Goal: Task Accomplishment & Management: Manage account settings

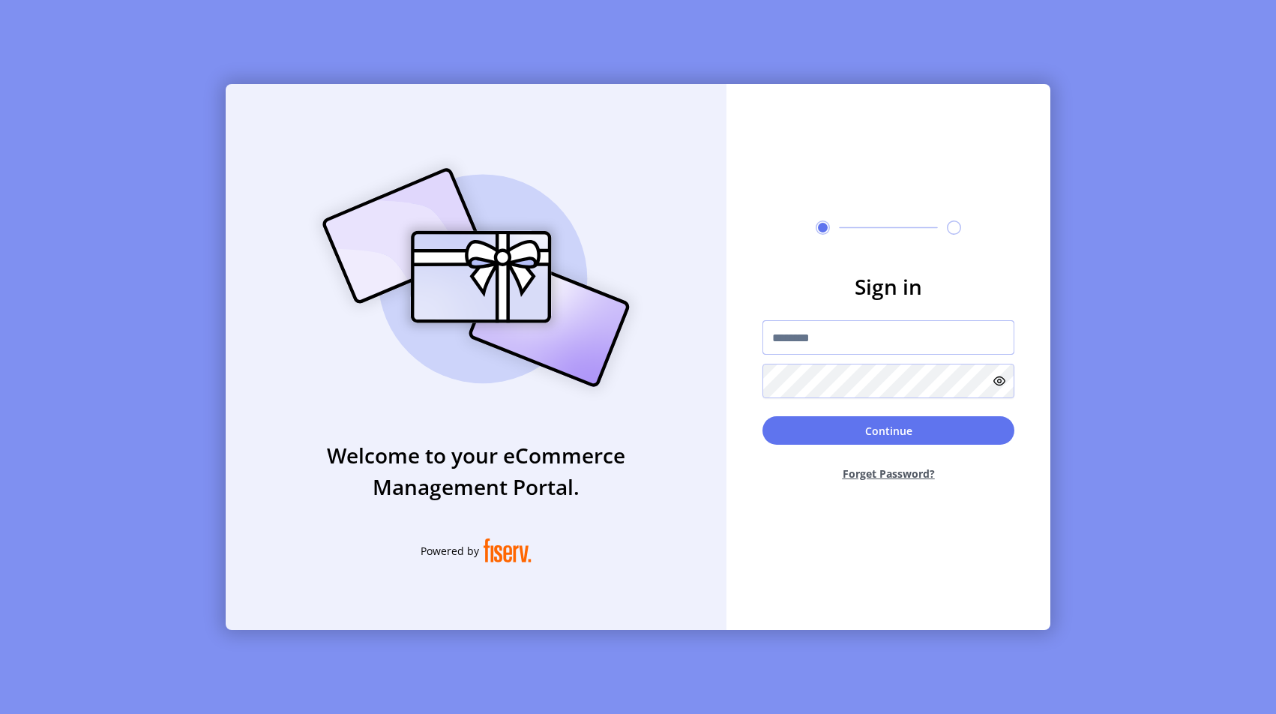
click at [865, 331] on input "text" at bounding box center [888, 337] width 252 height 34
type input "**********"
click at [885, 448] on div "Continue Forget Password?" at bounding box center [888, 454] width 252 height 77
click at [885, 440] on button "Continue" at bounding box center [888, 430] width 252 height 28
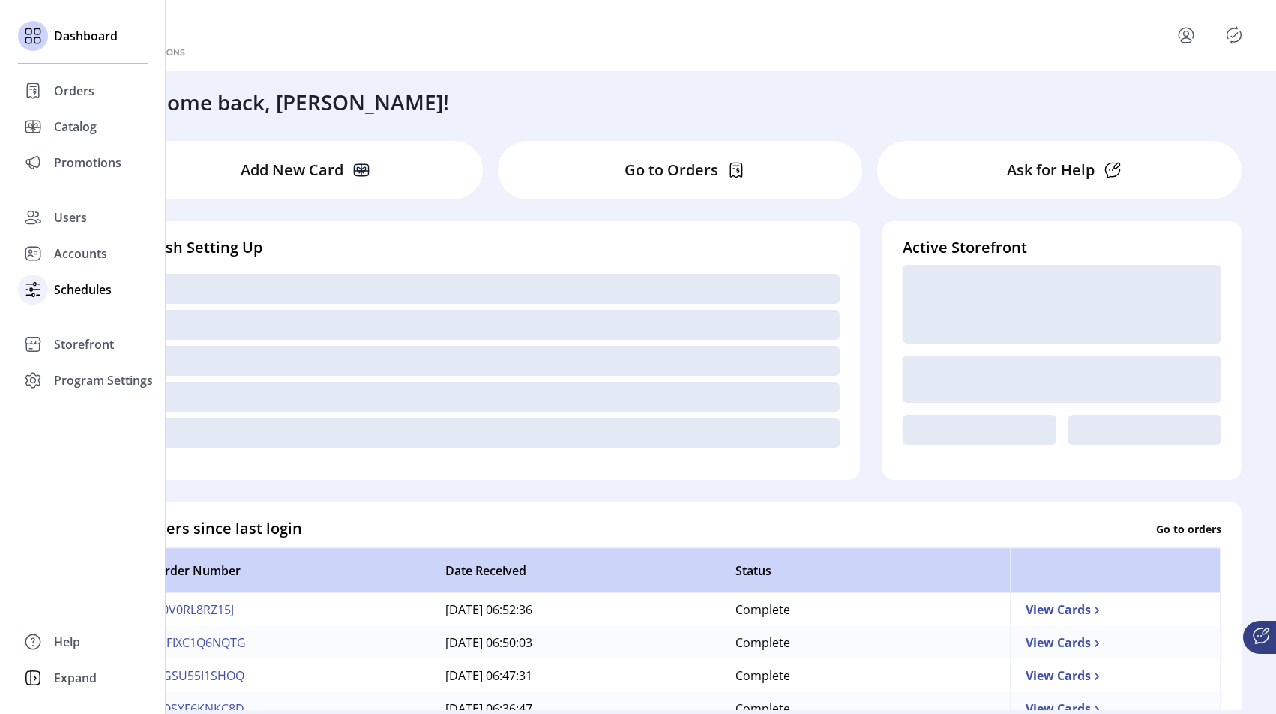
click at [55, 290] on span "Schedules" at bounding box center [83, 289] width 58 height 18
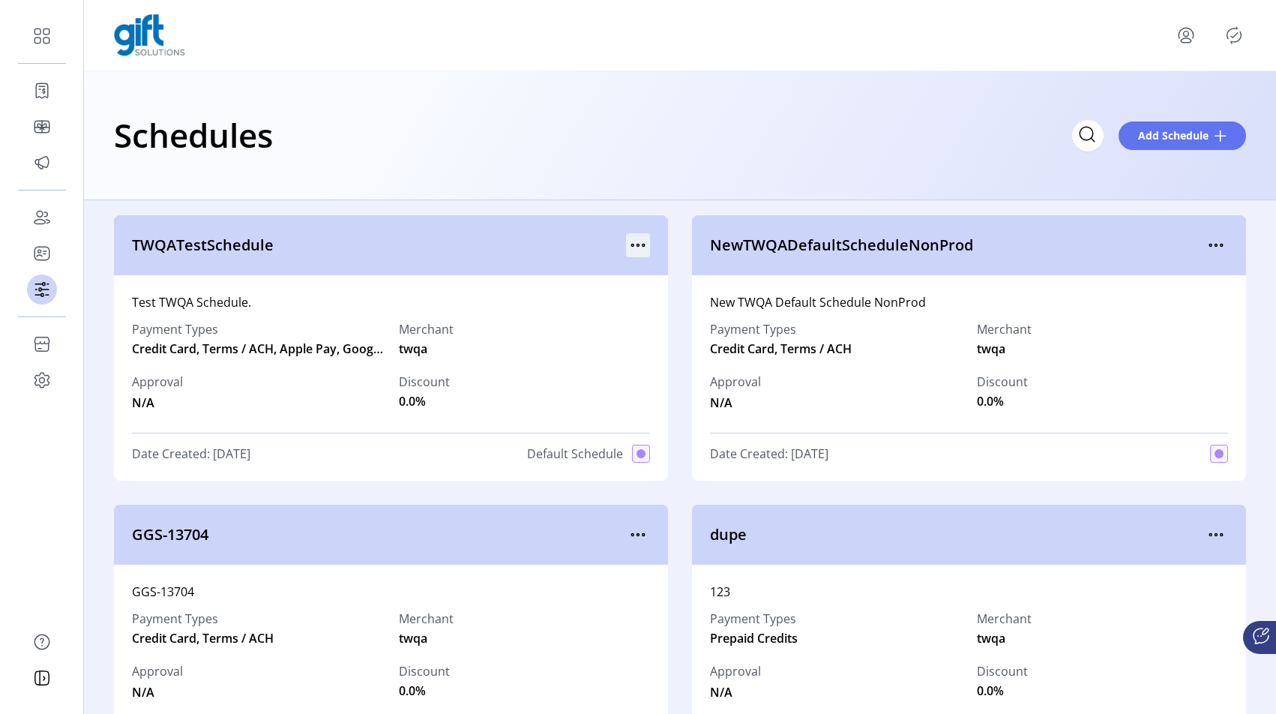
click at [634, 251] on icon "menu" at bounding box center [638, 245] width 24 height 24
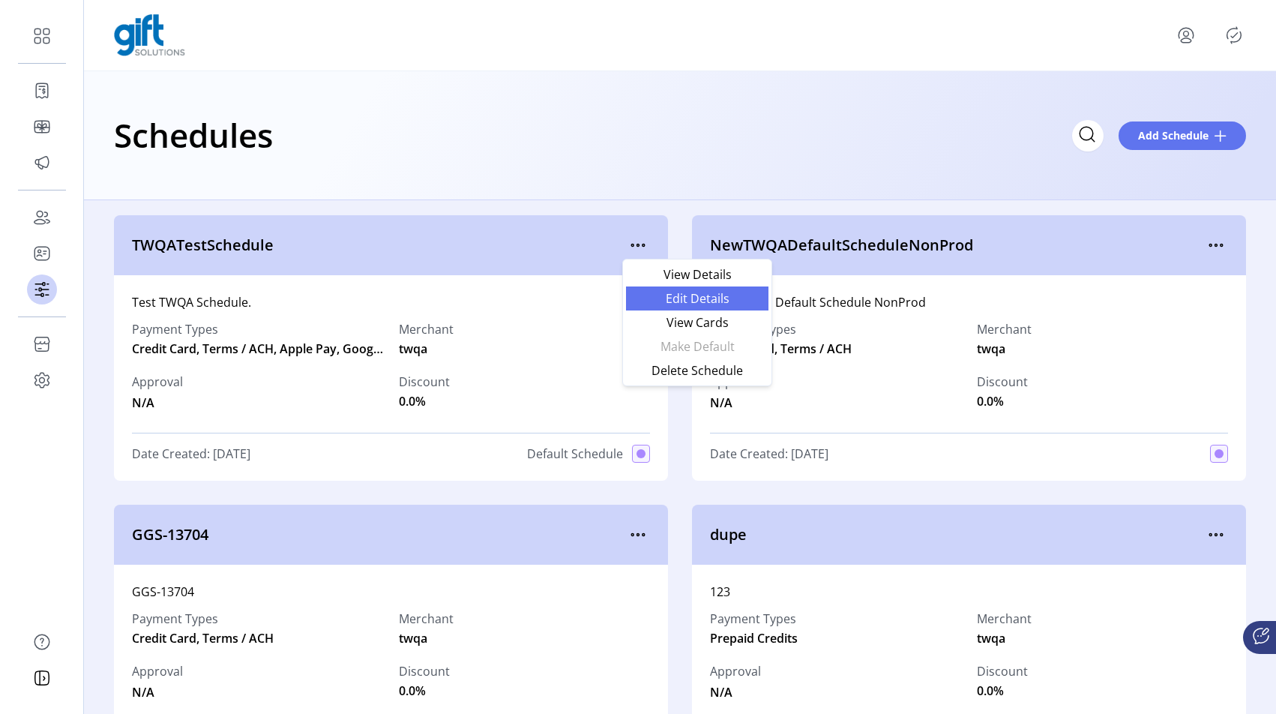
click at [673, 304] on span "Edit Details" at bounding box center [697, 298] width 124 height 12
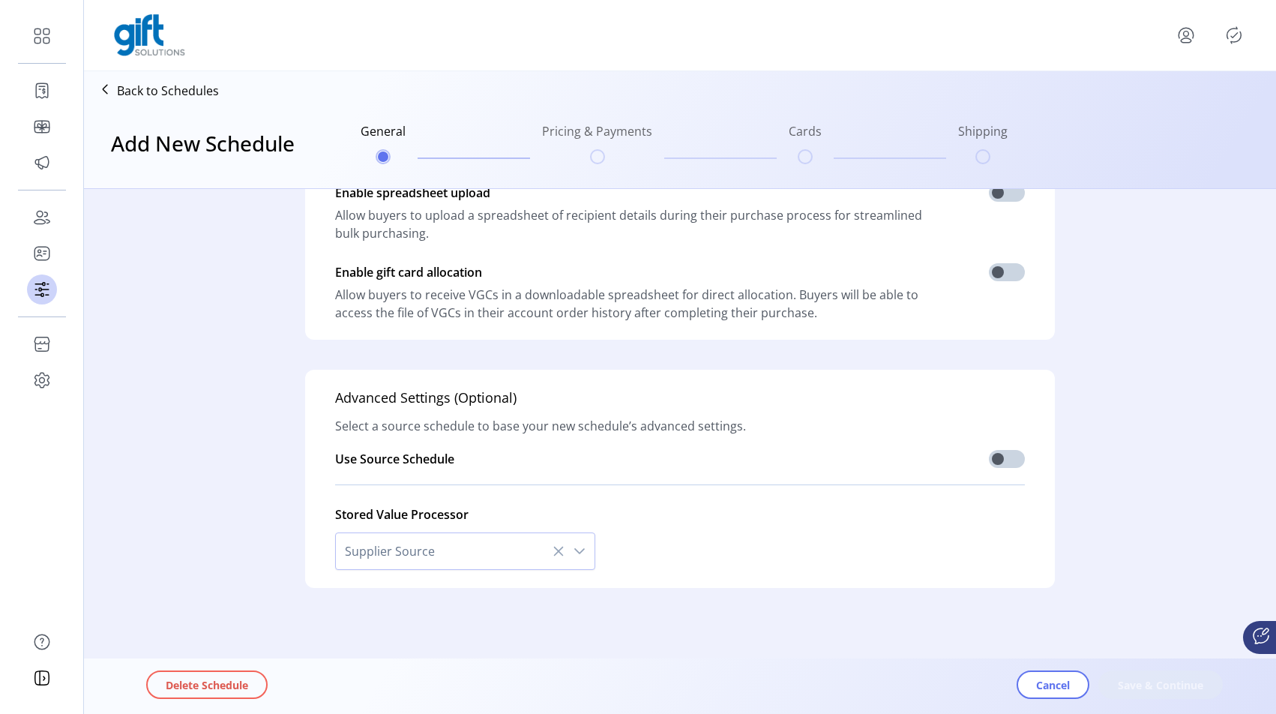
type input "**********"
type textarea "**********"
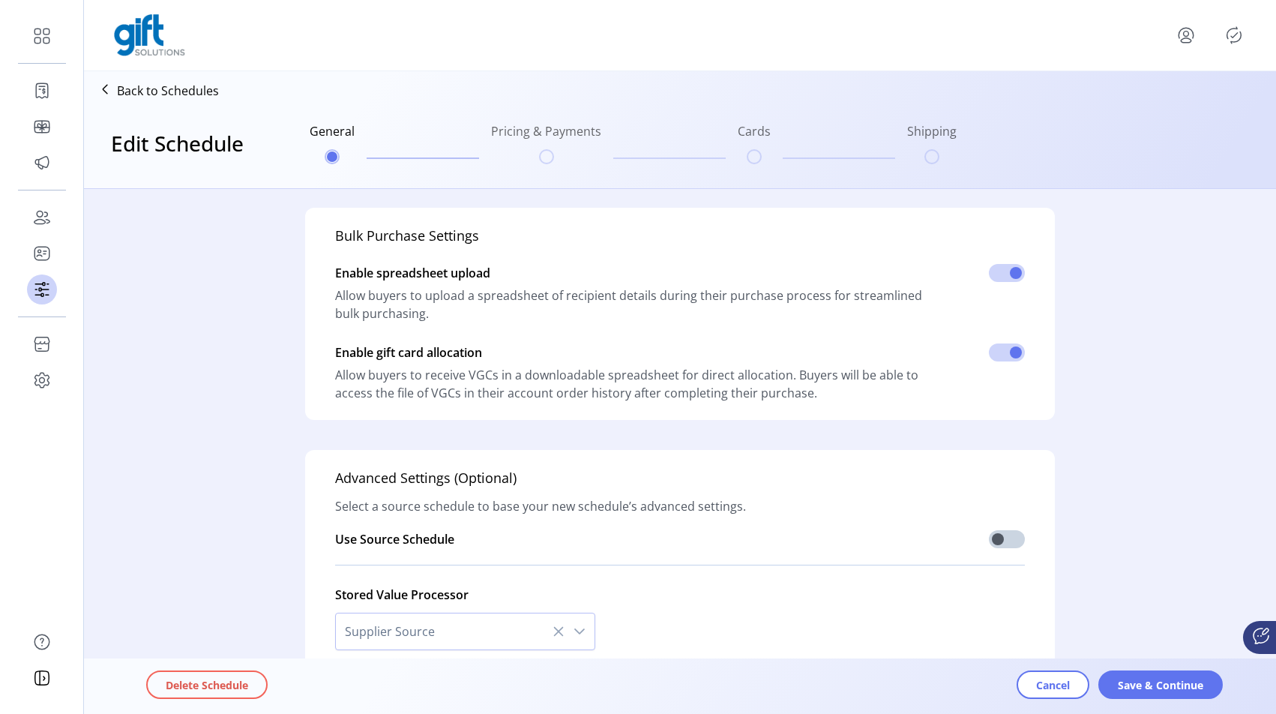
scroll to position [355, 0]
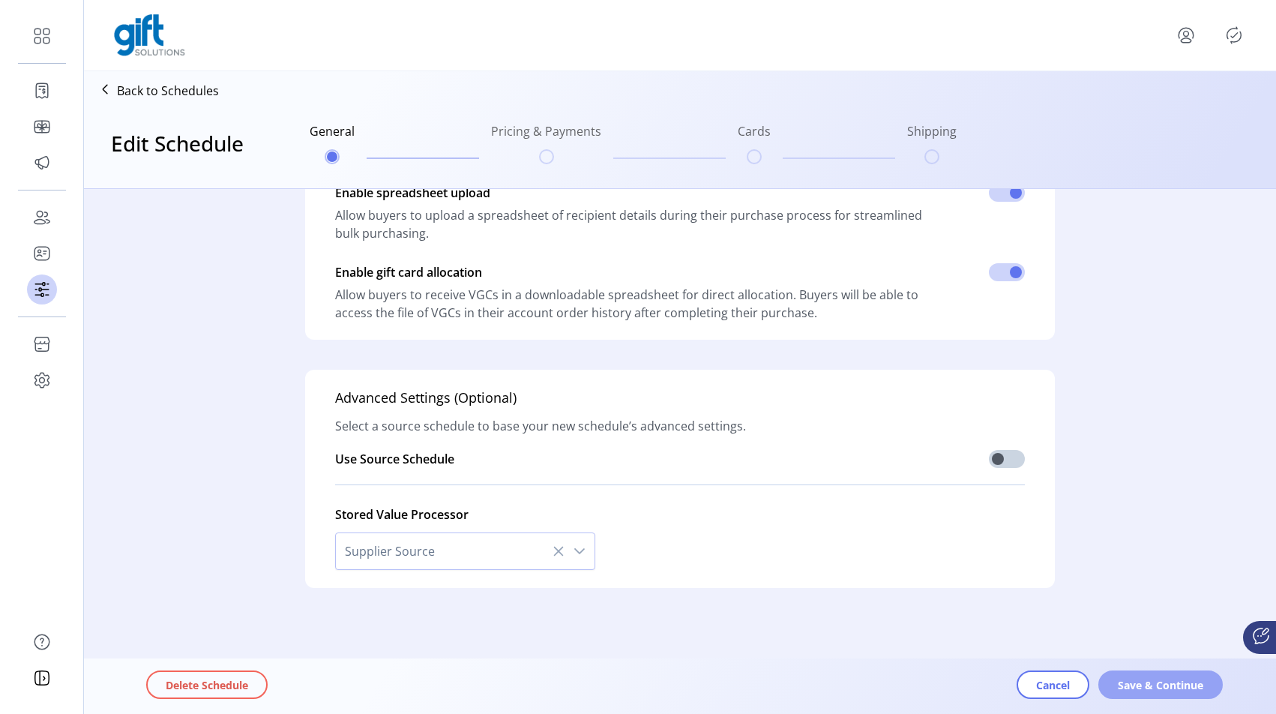
click at [1162, 685] on span "Save & Continue" at bounding box center [1160, 685] width 85 height 16
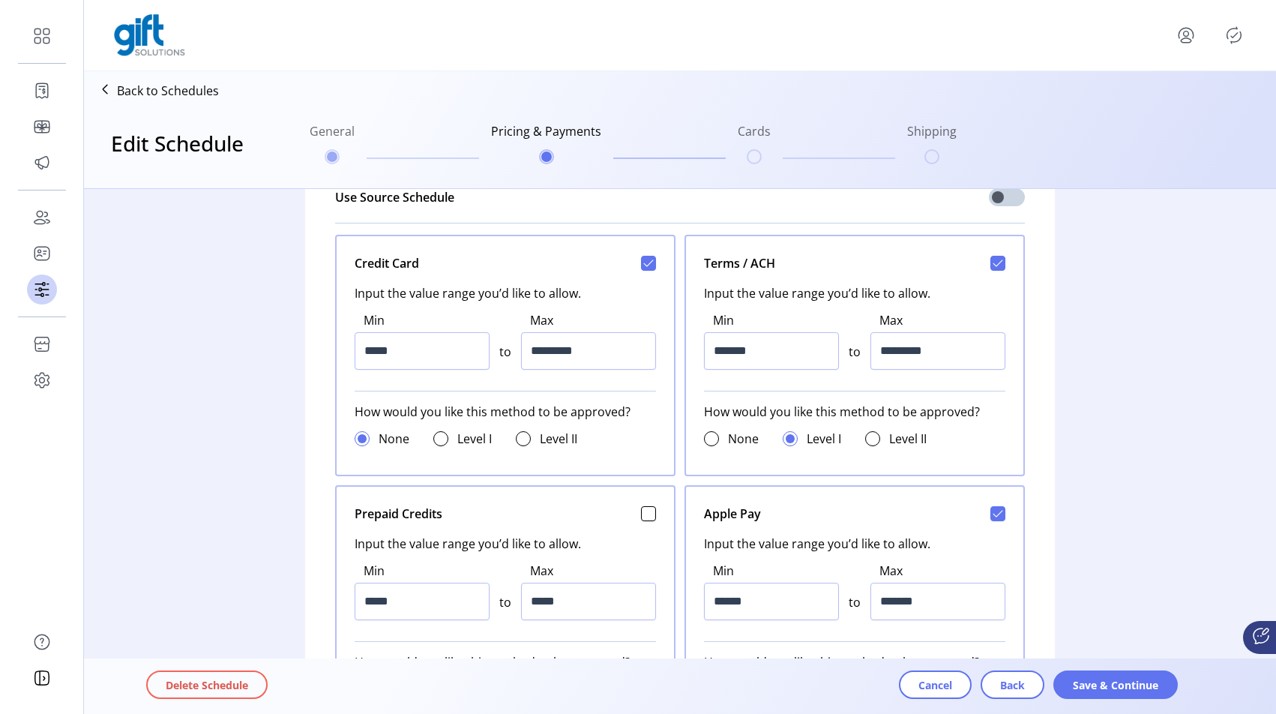
scroll to position [649, 0]
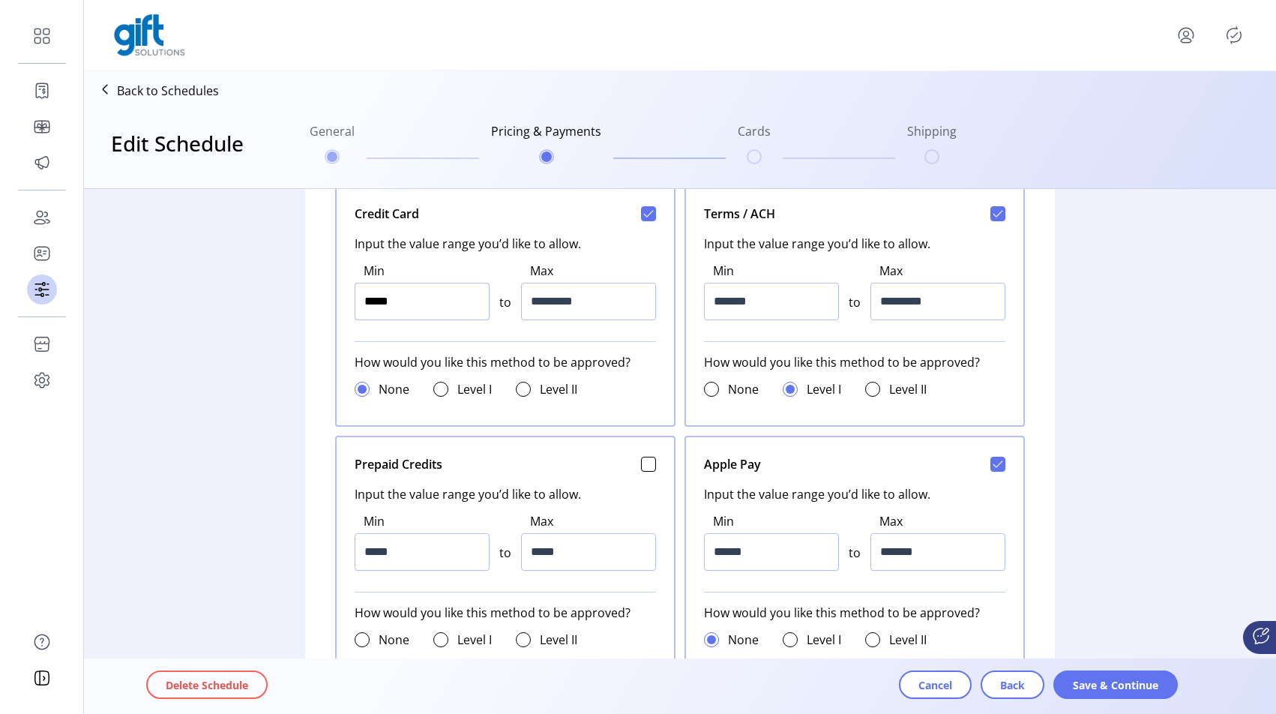
click at [374, 303] on input "*****" at bounding box center [422, 301] width 135 height 37
type input "*****"
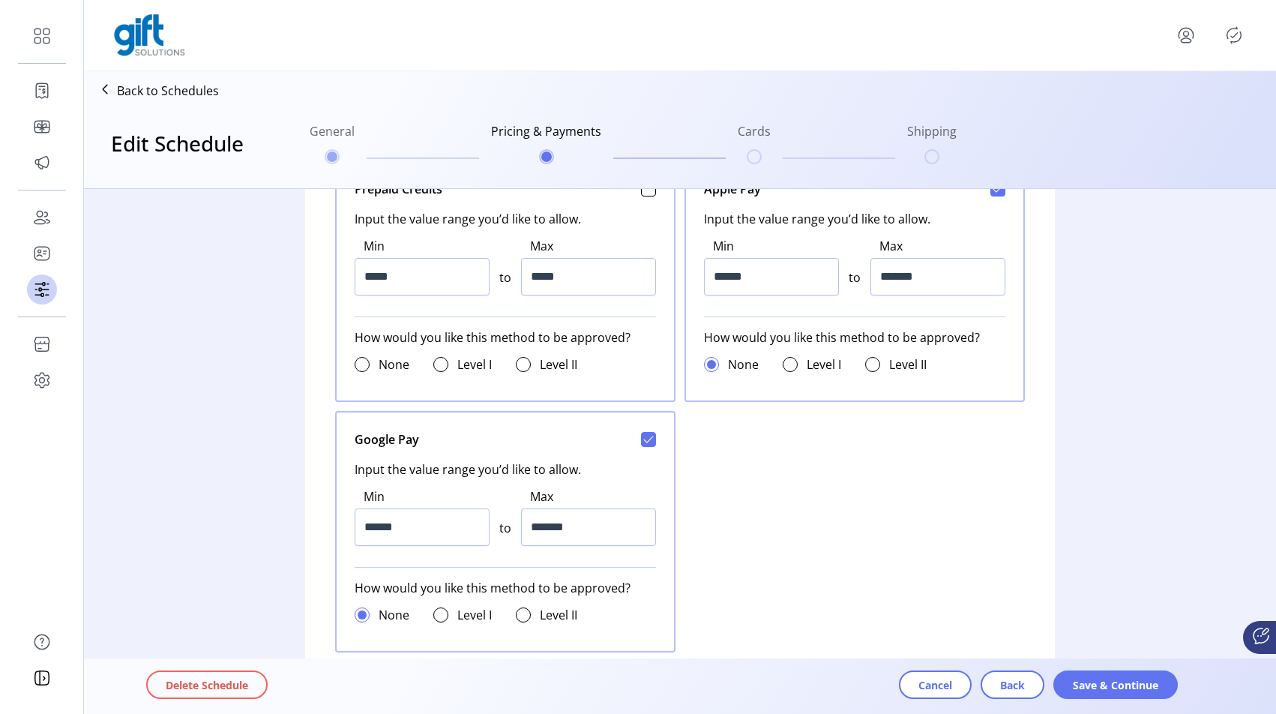
scroll to position [915, 0]
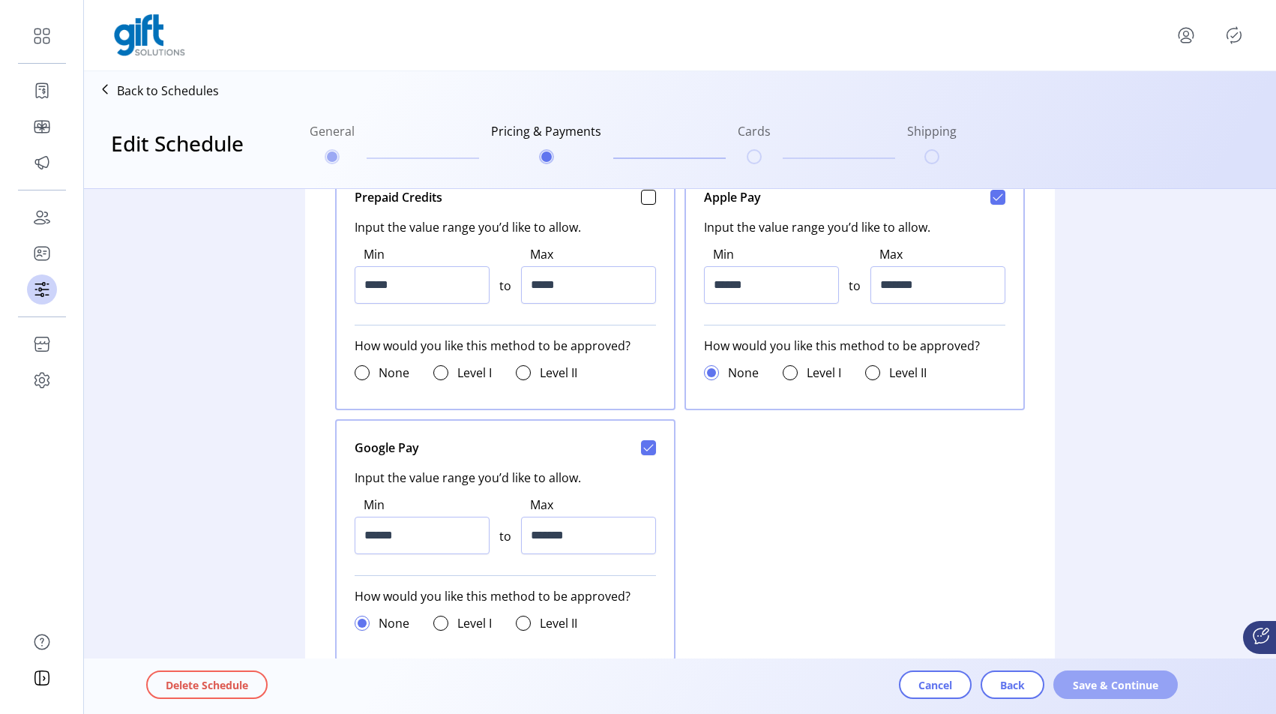
click at [1111, 691] on span "Save & Continue" at bounding box center [1115, 685] width 85 height 16
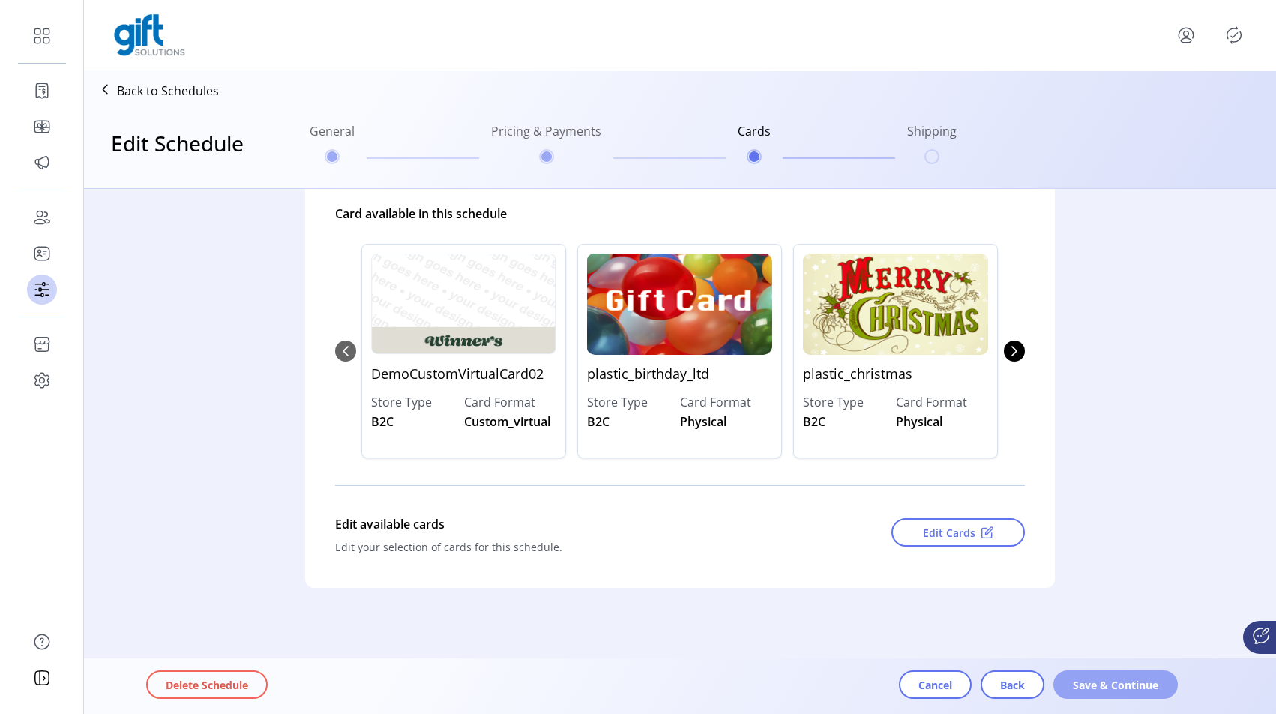
click at [1110, 681] on span "Save & Continue" at bounding box center [1115, 685] width 85 height 16
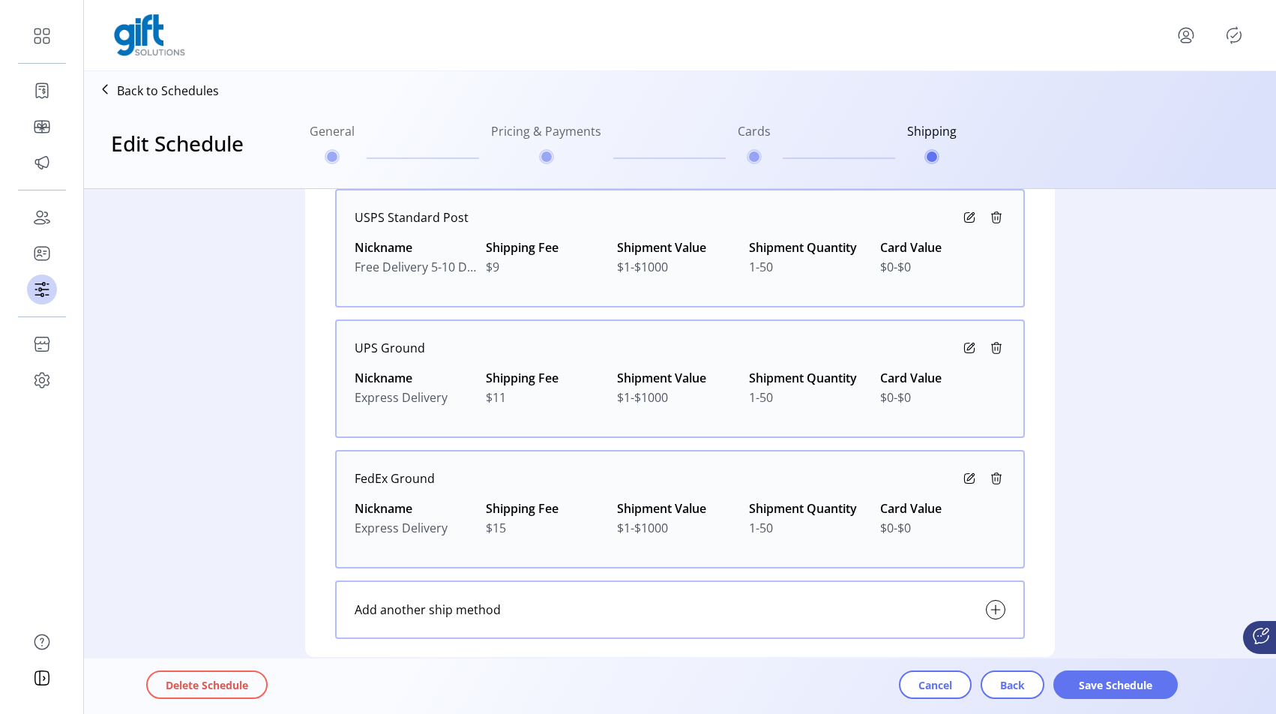
click at [1145, 700] on div "Delete Schedule Cancel Back Save Schedule" at bounding box center [722, 685] width 1152 height 49
click at [1132, 684] on span "Save Schedule" at bounding box center [1115, 685] width 85 height 16
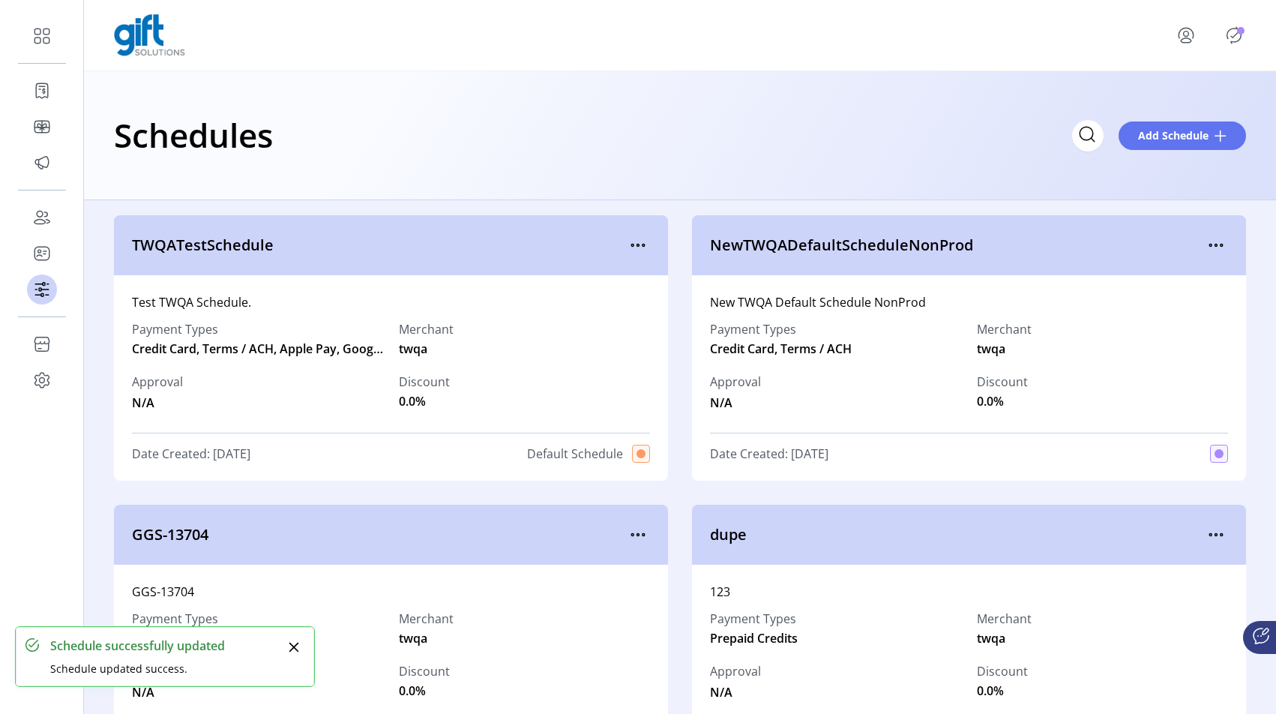
click at [1233, 37] on icon "Publisher Panel" at bounding box center [1234, 35] width 7 height 5
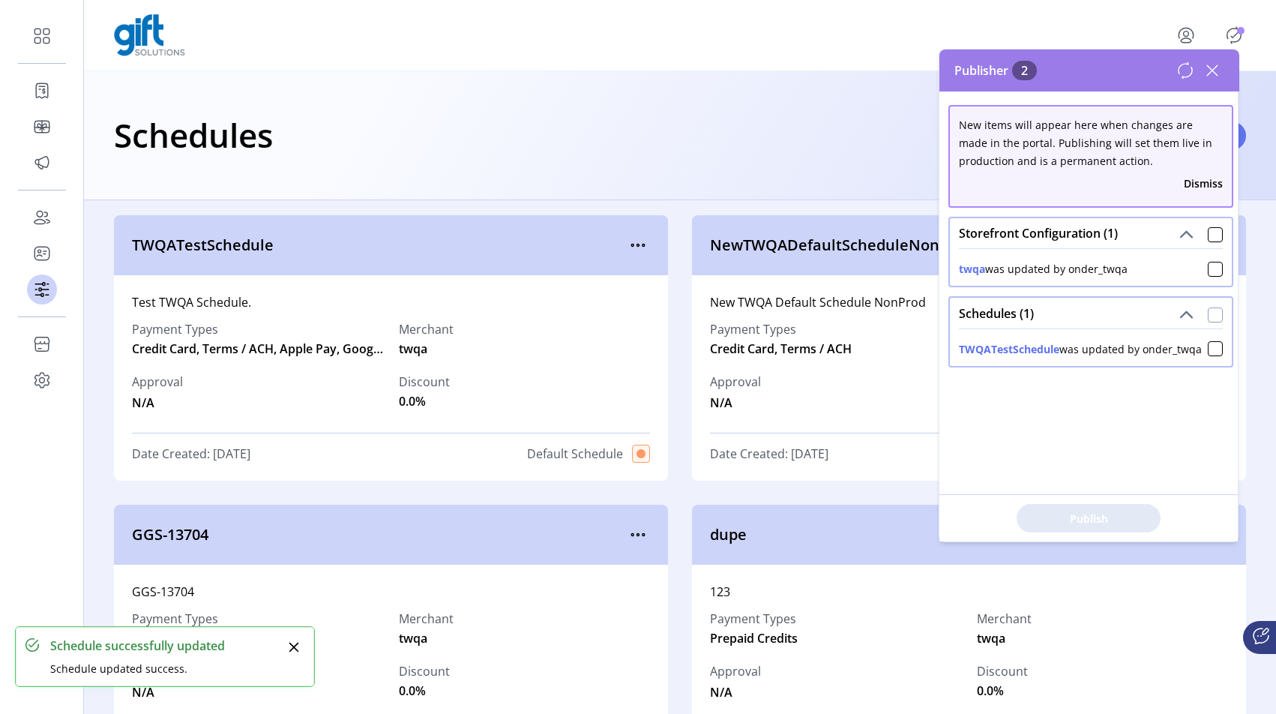
click at [1212, 316] on div at bounding box center [1215, 314] width 15 height 15
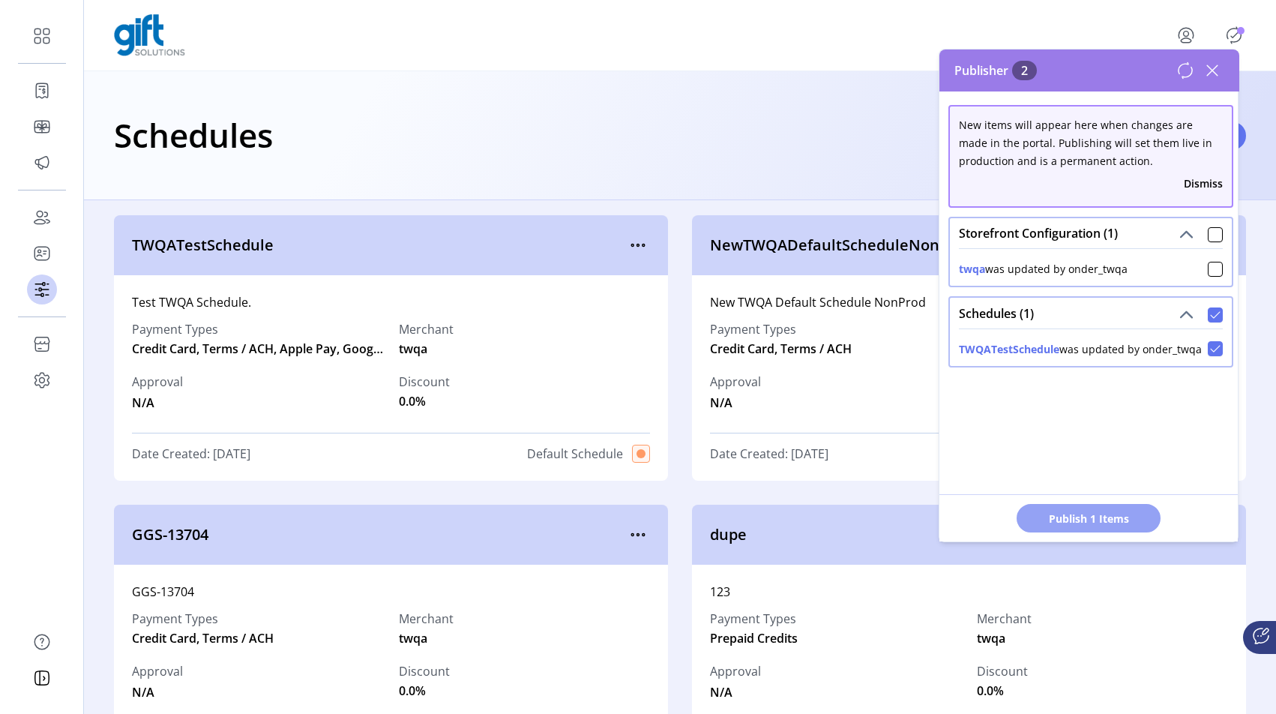
click at [1065, 518] on span "Publish 1 Items" at bounding box center [1088, 519] width 105 height 16
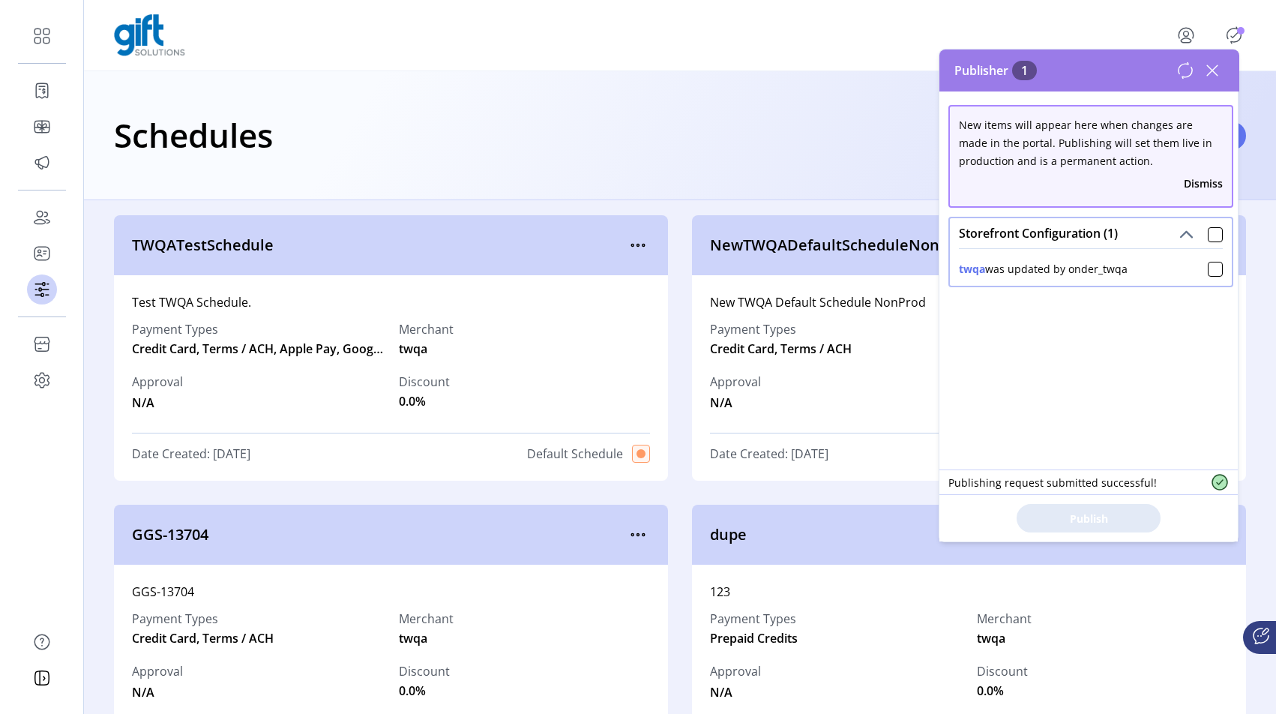
click at [1215, 68] on icon at bounding box center [1212, 70] width 24 height 24
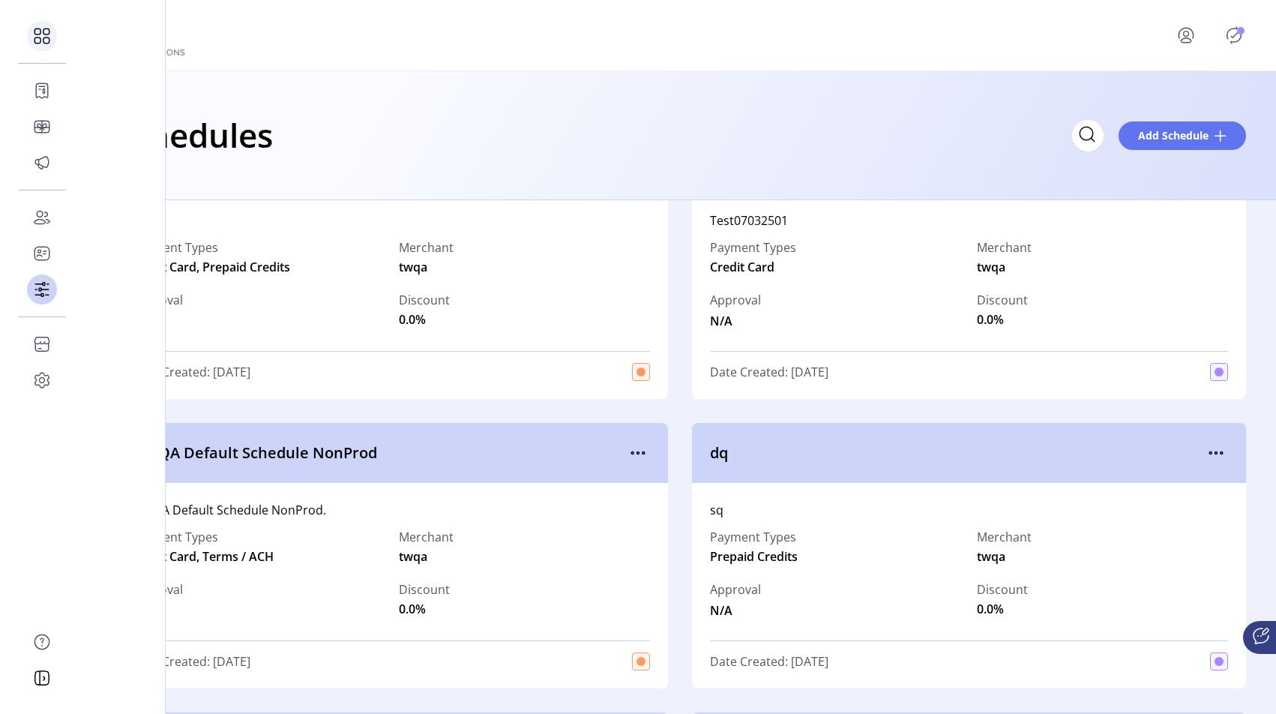
scroll to position [664, 0]
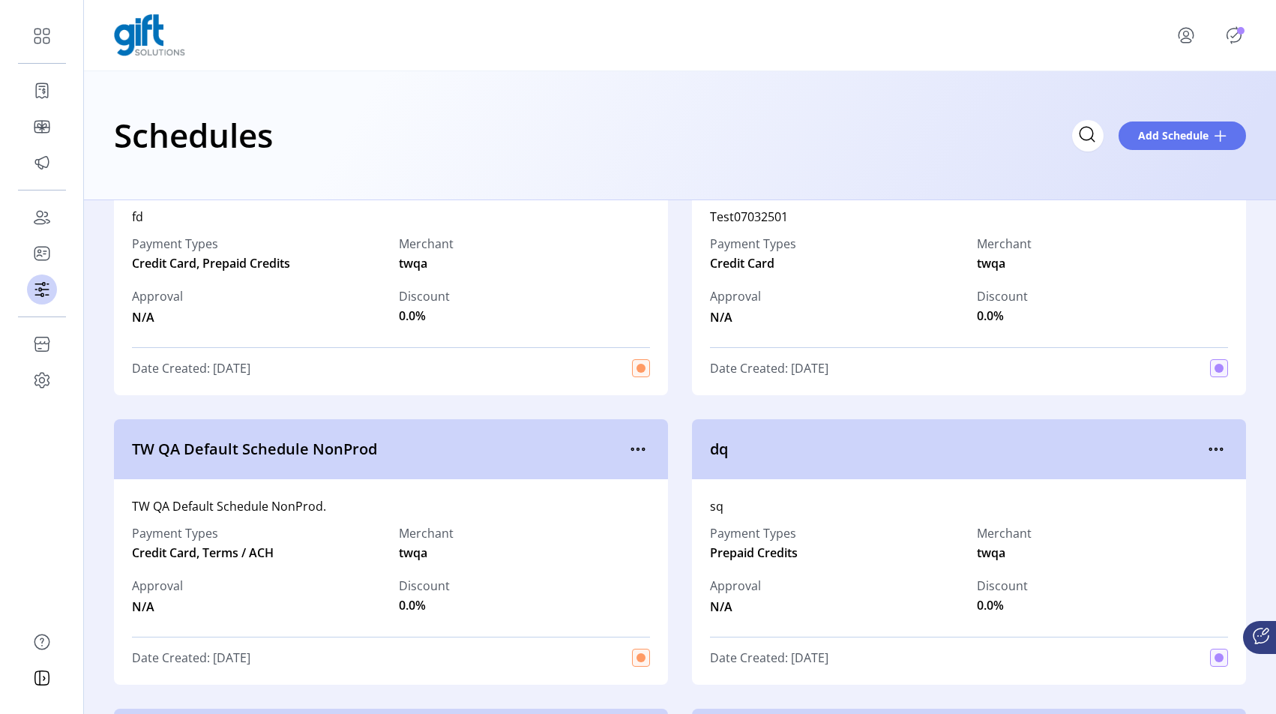
click at [1236, 34] on icon "Publisher Panel" at bounding box center [1234, 35] width 7 height 5
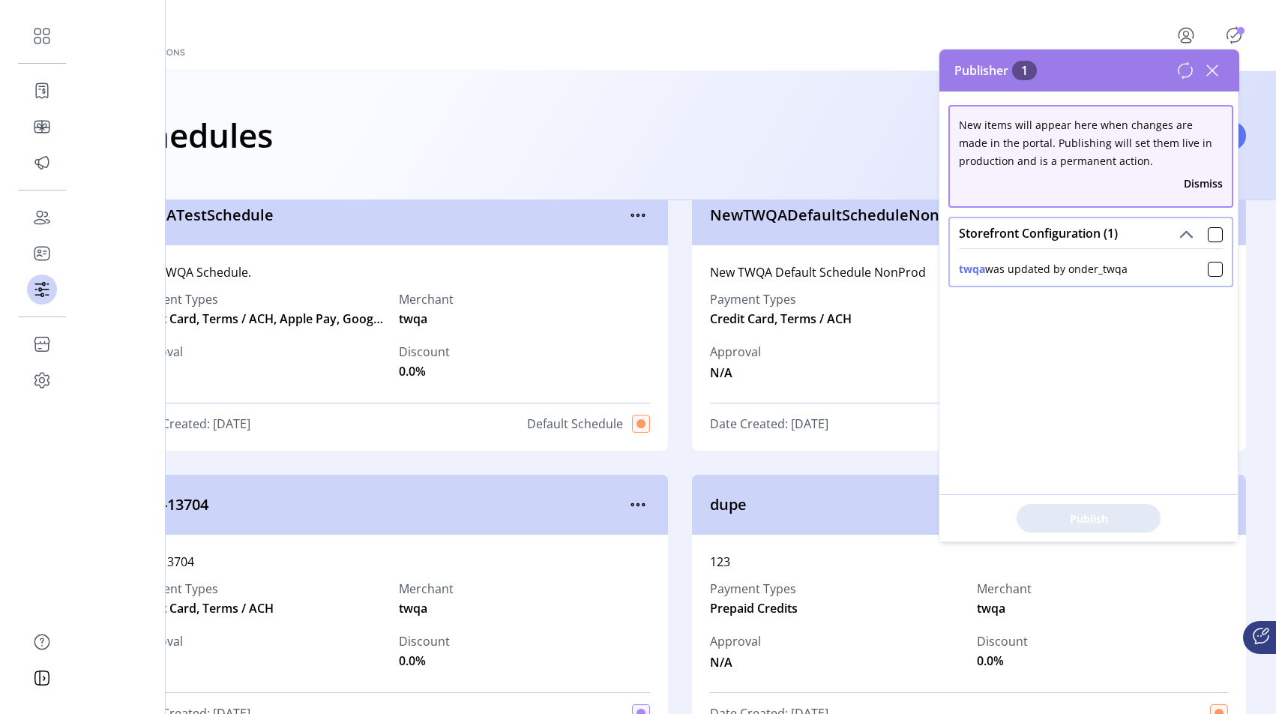
scroll to position [0, 0]
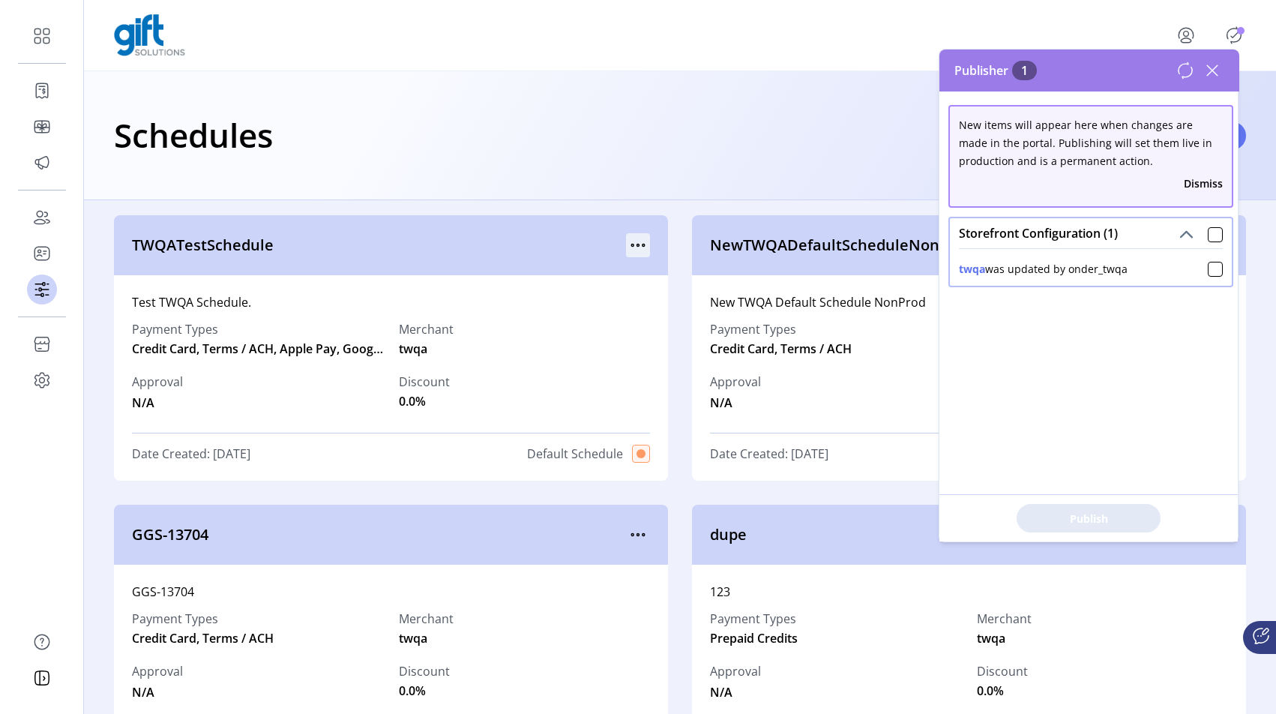
click at [635, 246] on icon "menu" at bounding box center [638, 245] width 24 height 24
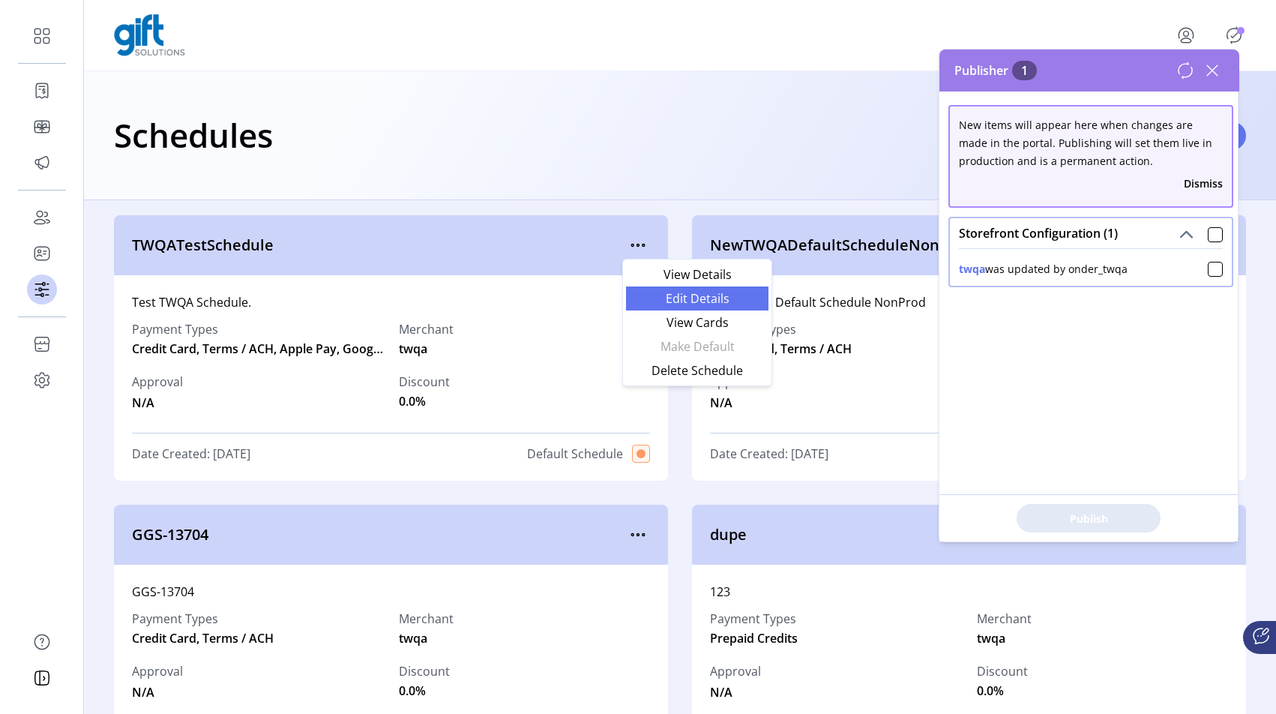
click at [661, 295] on span "Edit Details" at bounding box center [697, 298] width 124 height 12
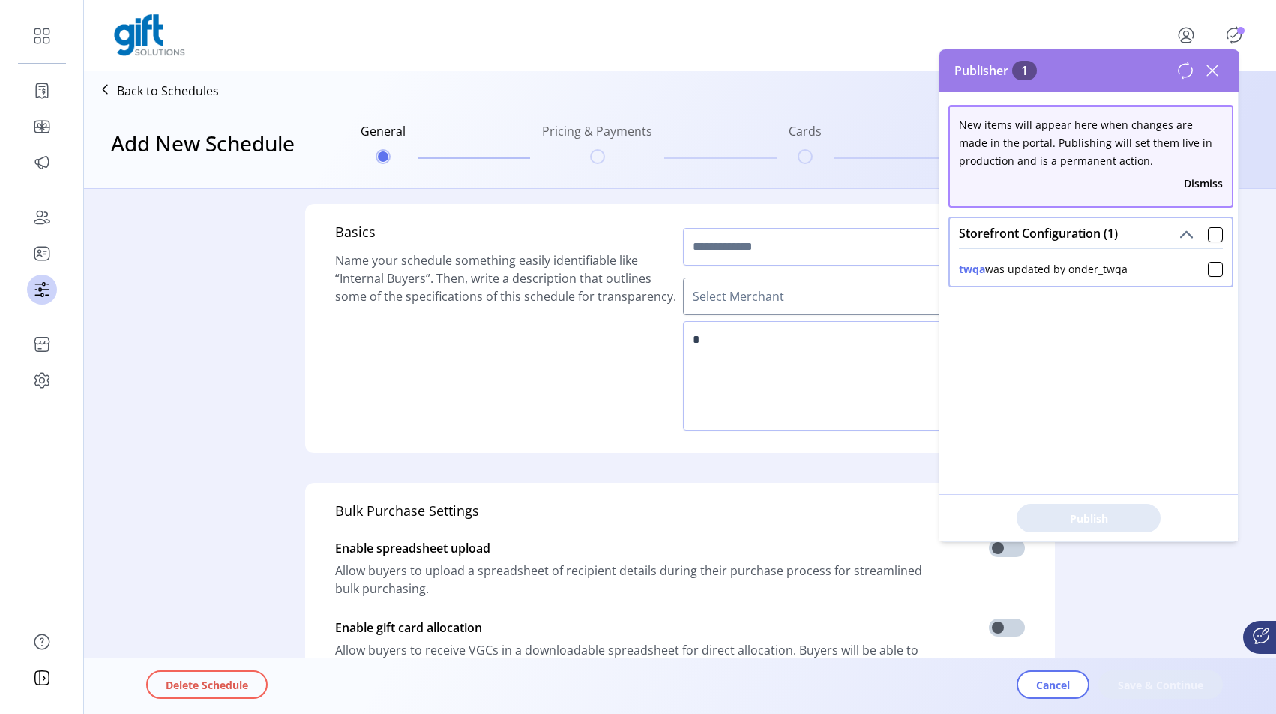
type input "**********"
type textarea "**********"
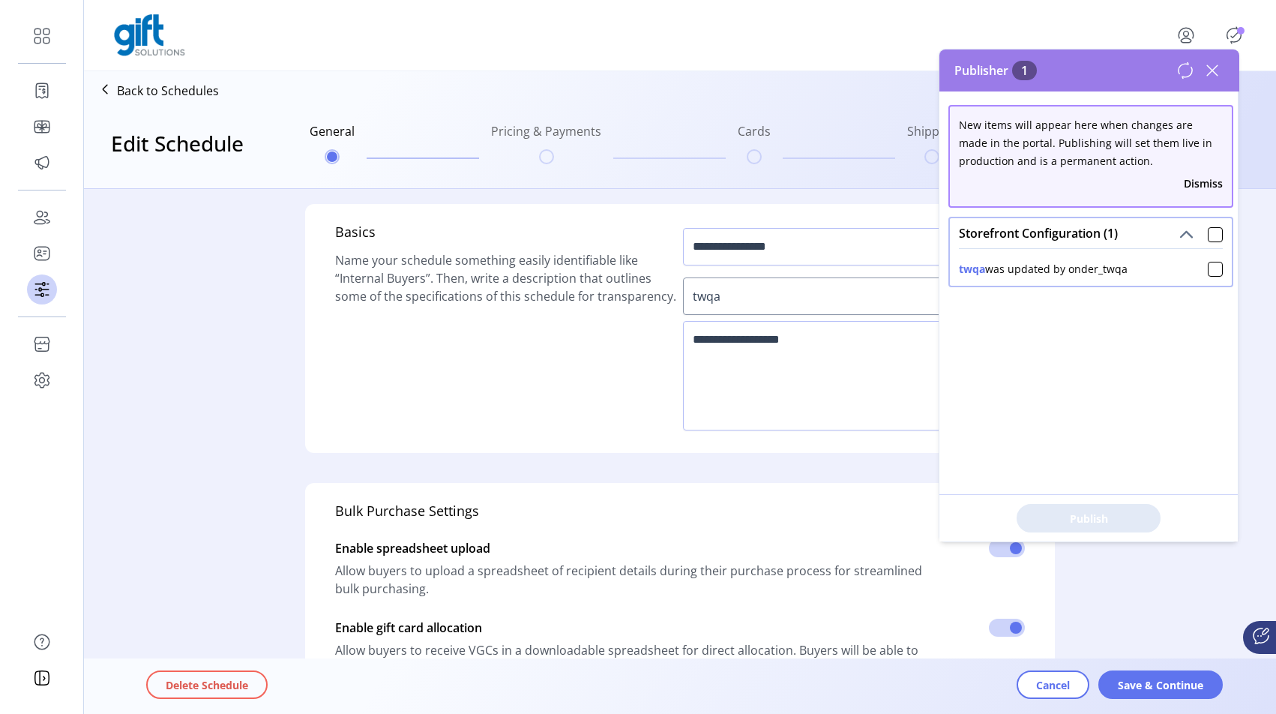
click at [1208, 67] on icon at bounding box center [1212, 70] width 10 height 10
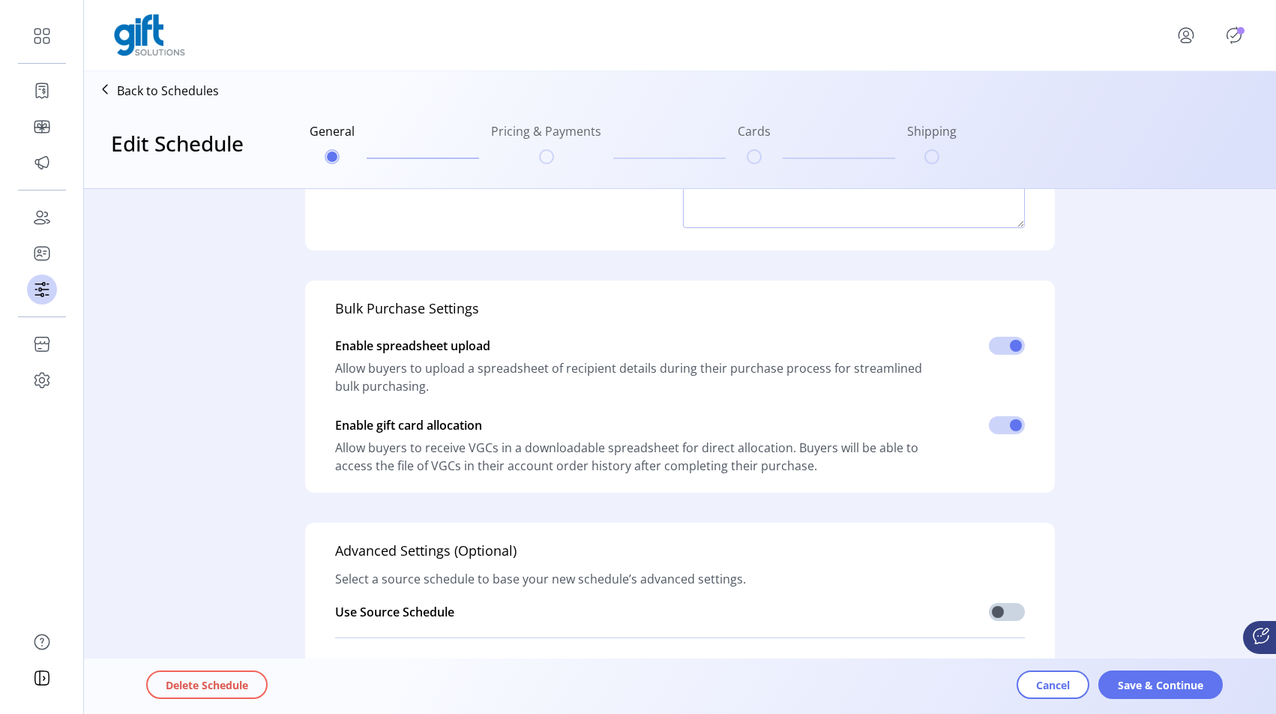
scroll to position [355, 0]
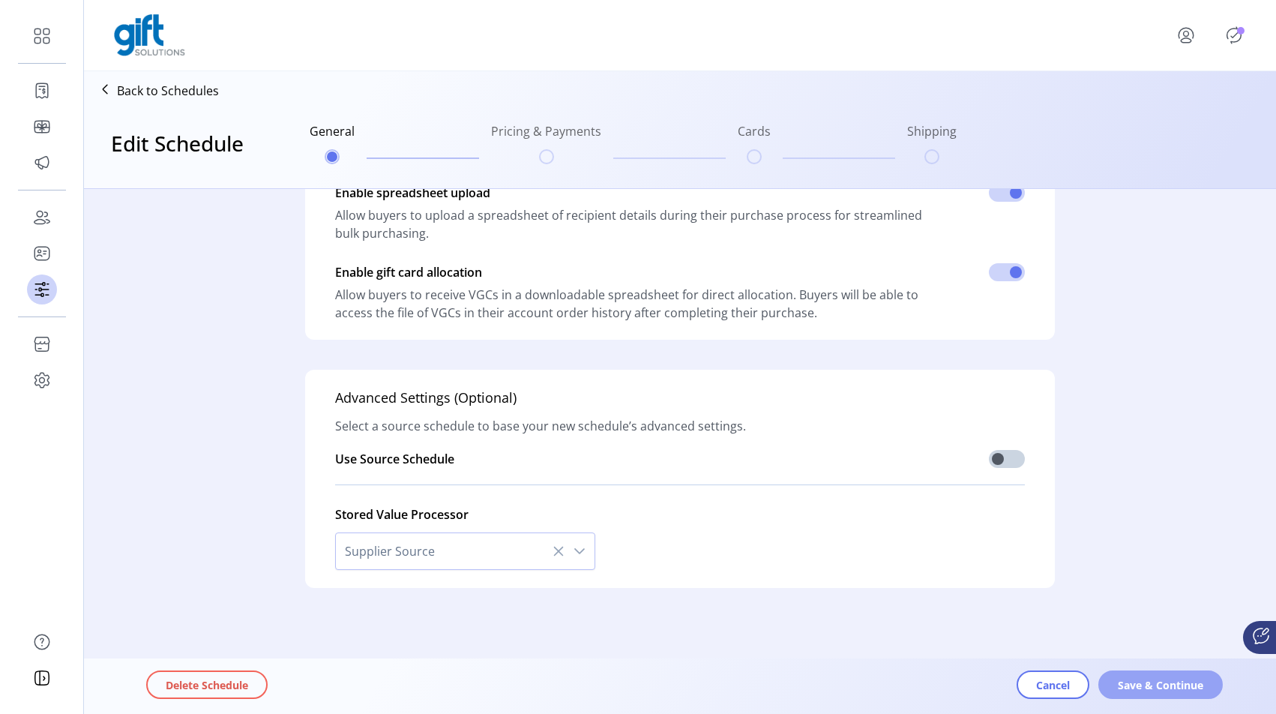
click at [1128, 675] on button "Save & Continue" at bounding box center [1160, 684] width 124 height 28
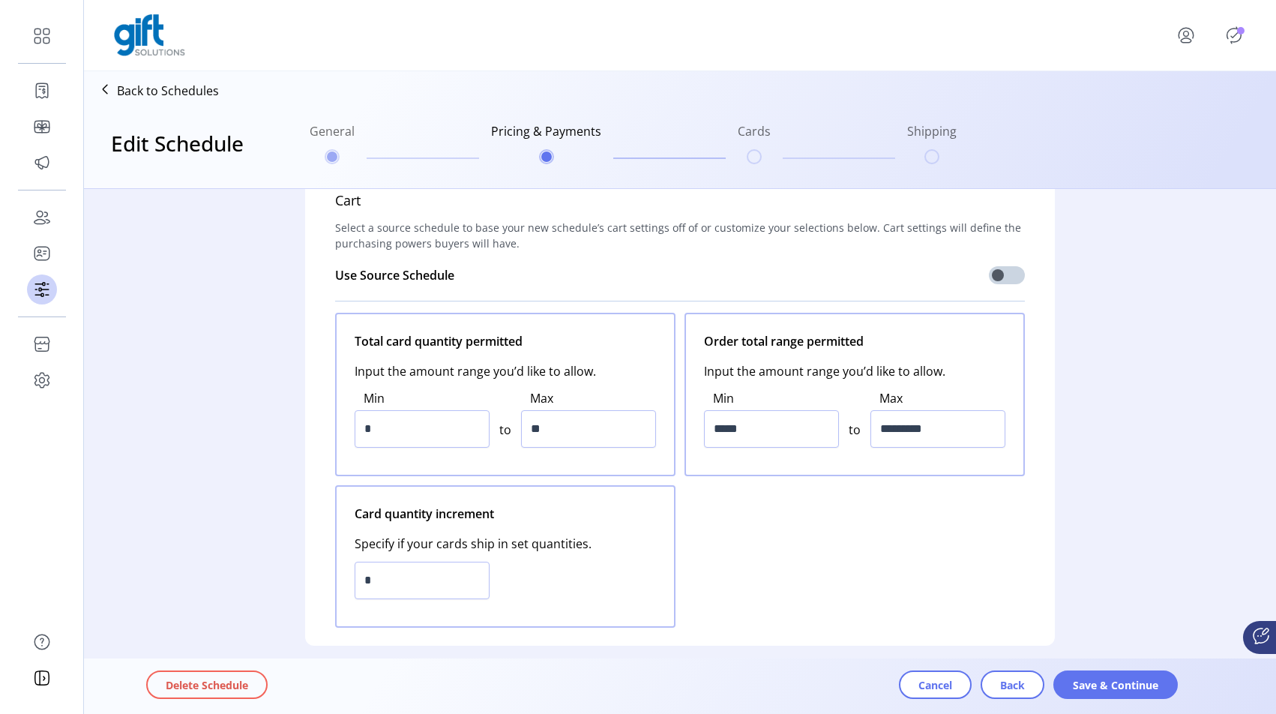
scroll to position [0, 0]
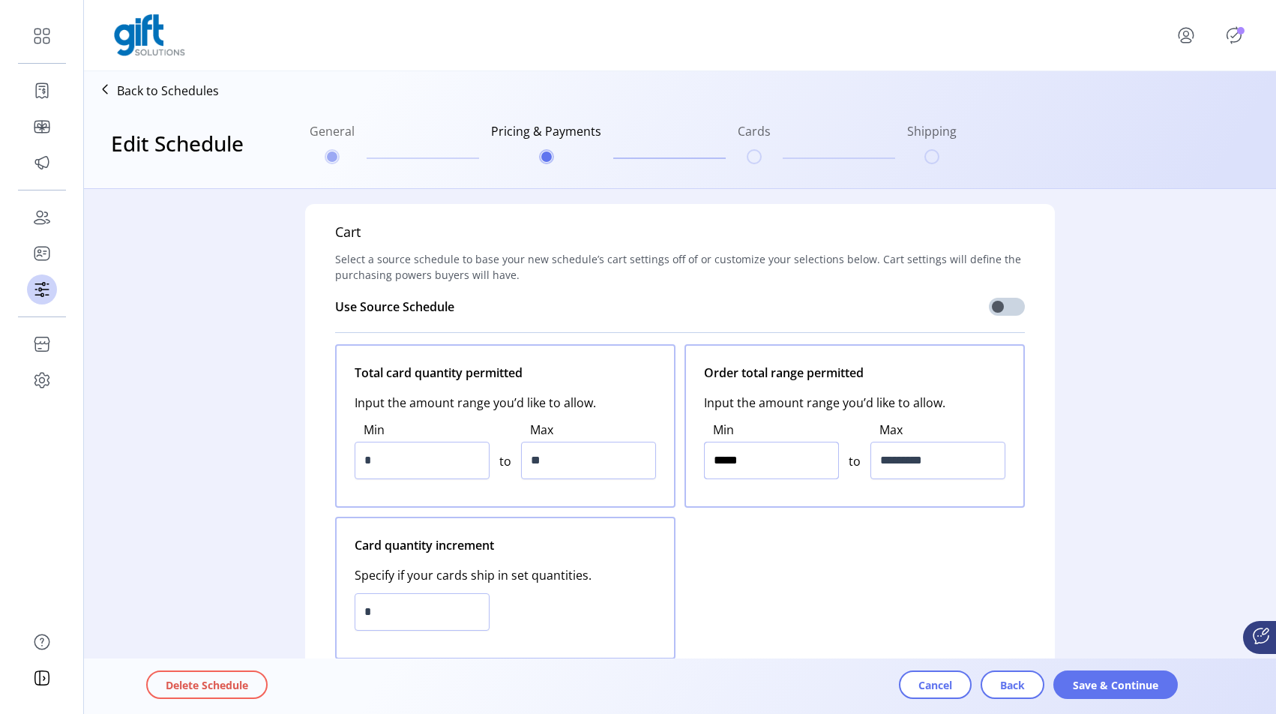
drag, startPoint x: 793, startPoint y: 454, endPoint x: 637, endPoint y: 457, distance: 156.7
click at [637, 457] on div "Total card quantity permitted Input the amount range you’d like to allow. Min *…" at bounding box center [680, 501] width 690 height 315
type input "*****"
click at [753, 577] on div "Total card quantity permitted Input the amount range you’d like to allow. Min *…" at bounding box center [680, 501] width 690 height 315
click at [1095, 685] on span "Save & Continue" at bounding box center [1115, 685] width 85 height 16
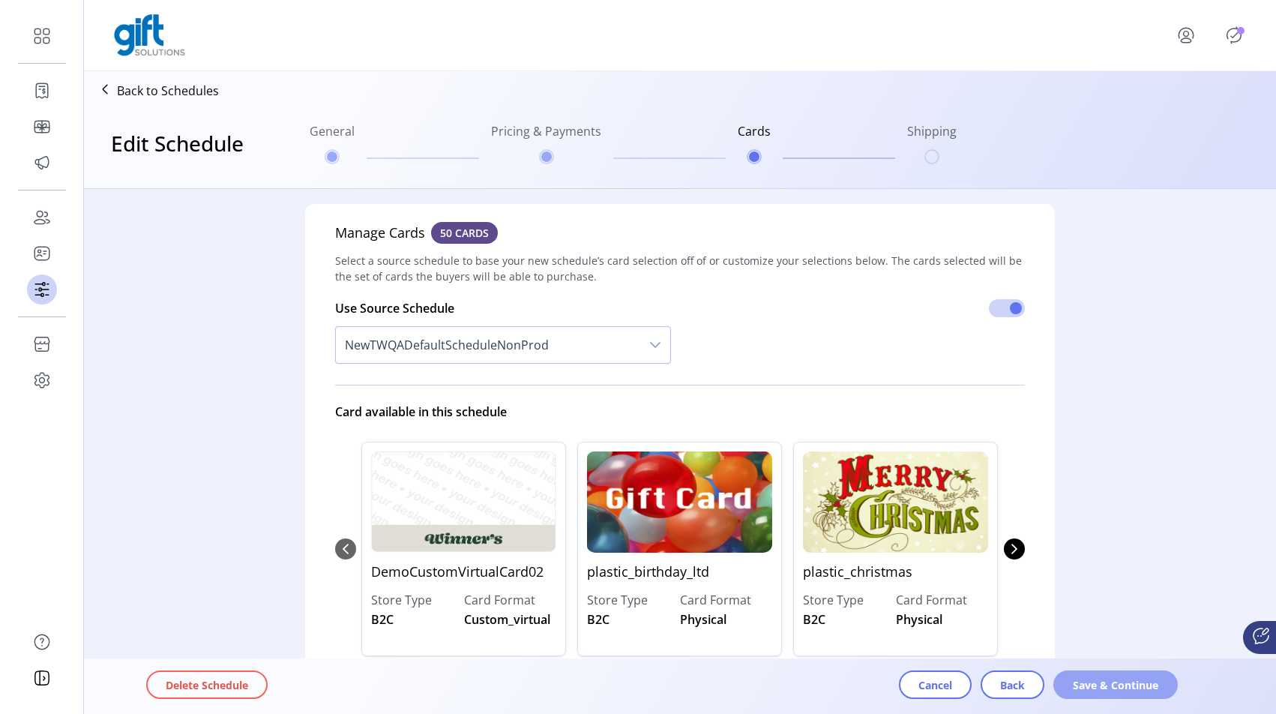
click at [1109, 685] on span "Save & Continue" at bounding box center [1115, 685] width 85 height 16
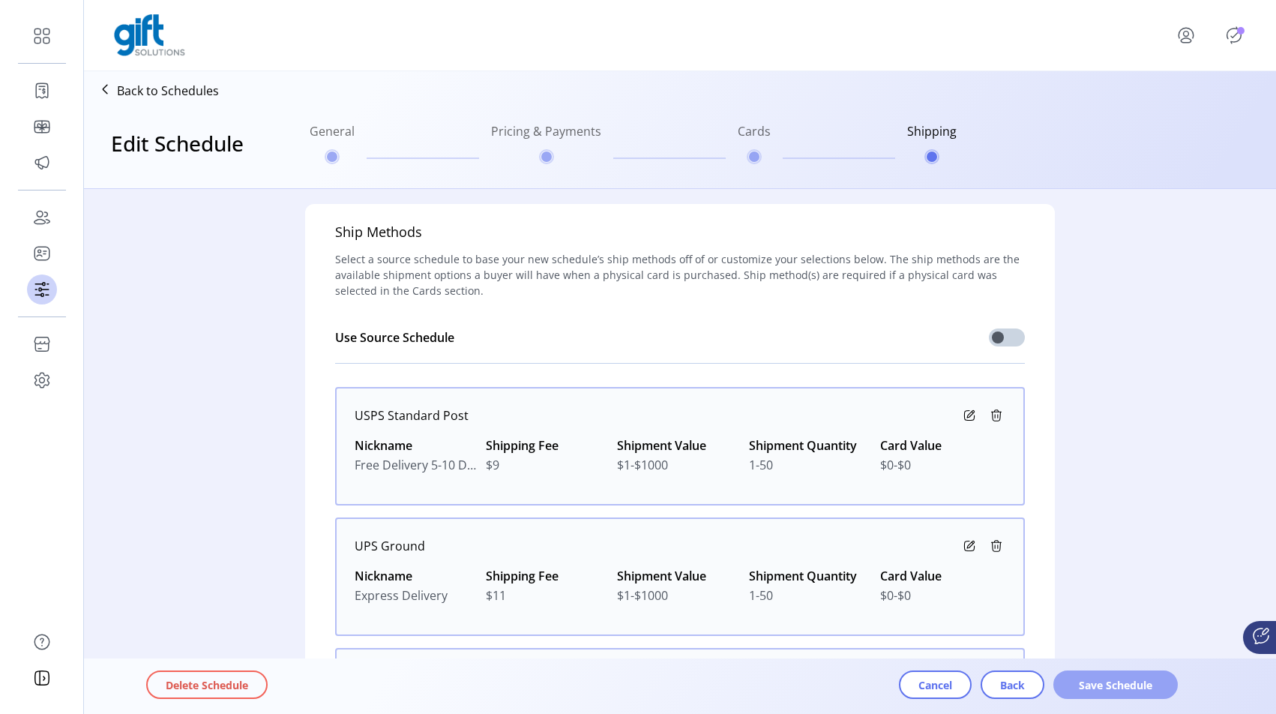
click at [1114, 683] on span "Save Schedule" at bounding box center [1115, 685] width 85 height 16
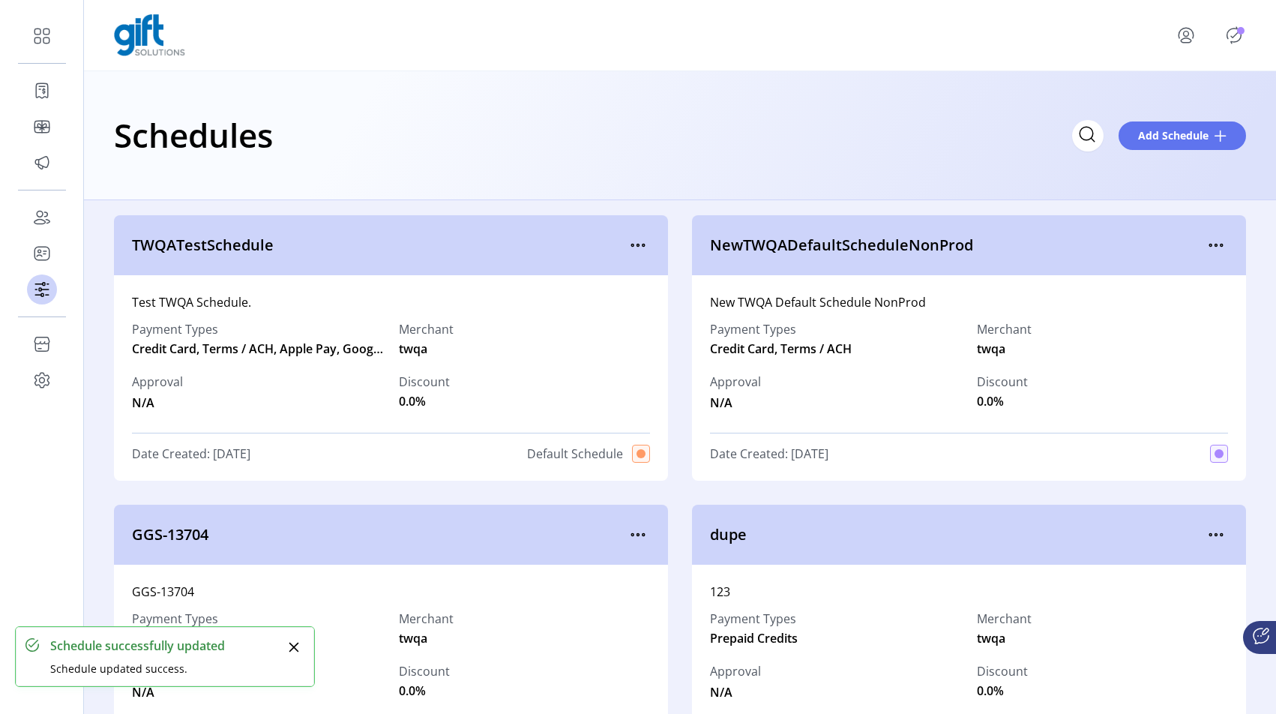
click at [1233, 34] on icon "Publisher Panel" at bounding box center [1234, 35] width 24 height 24
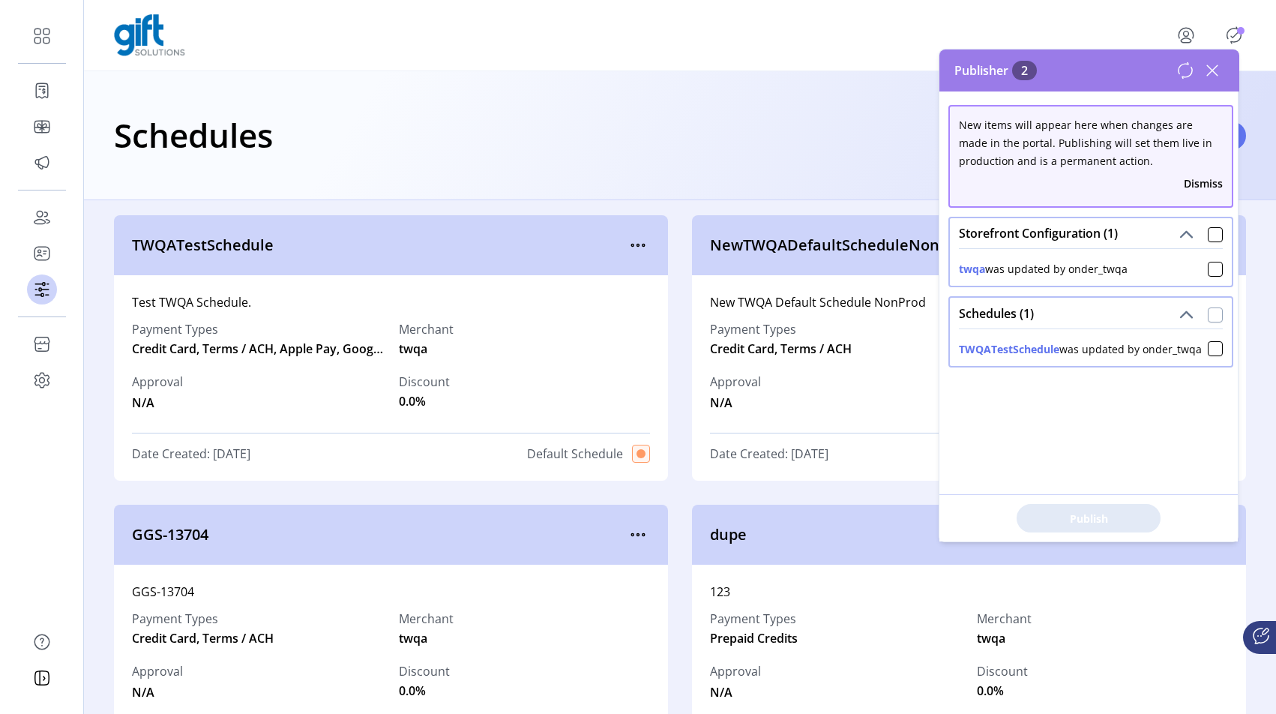
click at [1210, 313] on div at bounding box center [1215, 314] width 15 height 15
click at [1086, 515] on span "Publish 1 Items" at bounding box center [1088, 519] width 105 height 16
click at [1214, 73] on icon at bounding box center [1212, 70] width 24 height 24
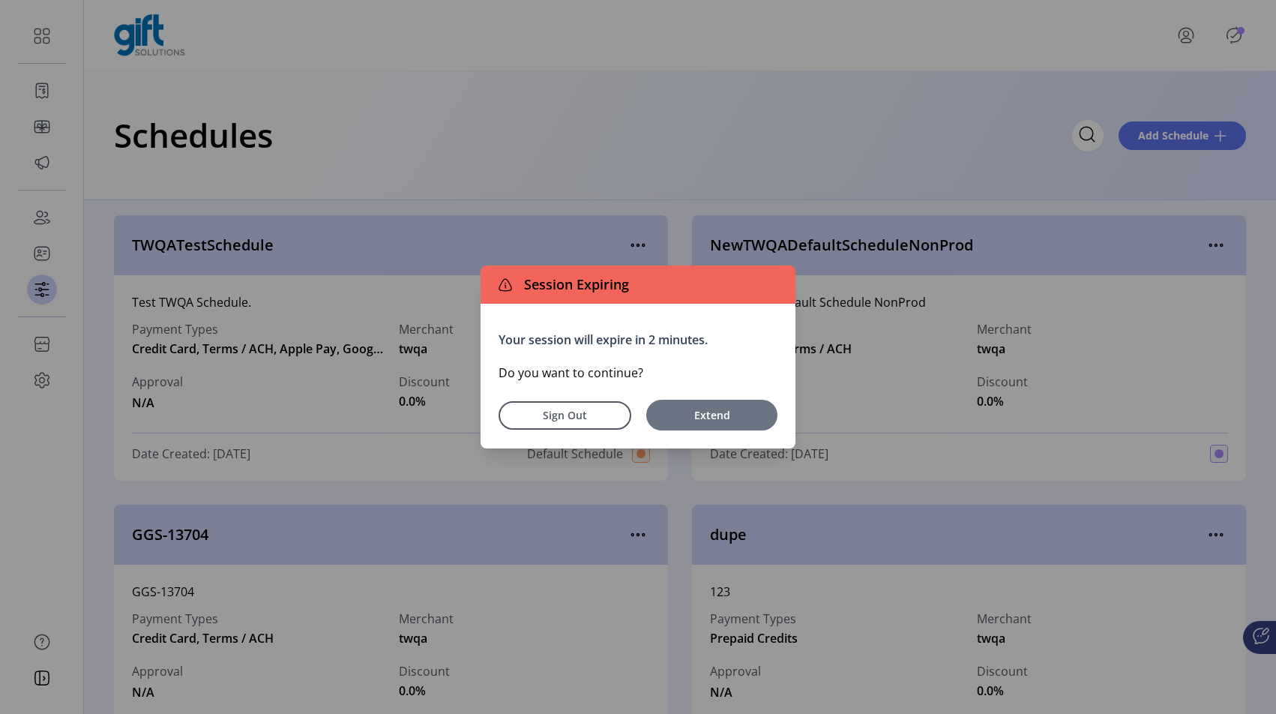
click at [707, 419] on span "Extend" at bounding box center [712, 415] width 116 height 16
click at [739, 416] on span "Extend" at bounding box center [712, 415] width 116 height 16
